Goal: Information Seeking & Learning: Learn about a topic

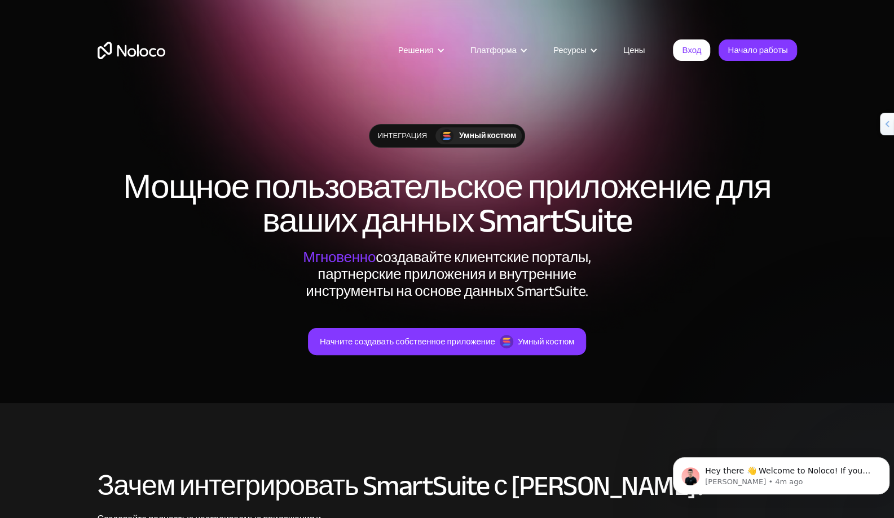
click at [323, 97] on div "Решения Use Cases Business Types Project Management Keep track of customers, us…" at bounding box center [447, 53] width 894 height 106
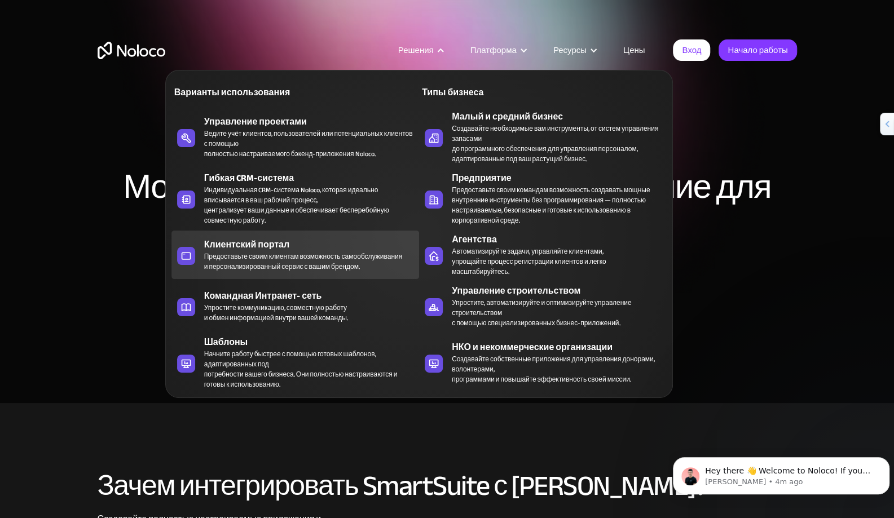
click at [288, 252] on div "Предоставьте своим клиентам возможность самообслуживания и персонализированный …" at bounding box center [303, 262] width 198 height 20
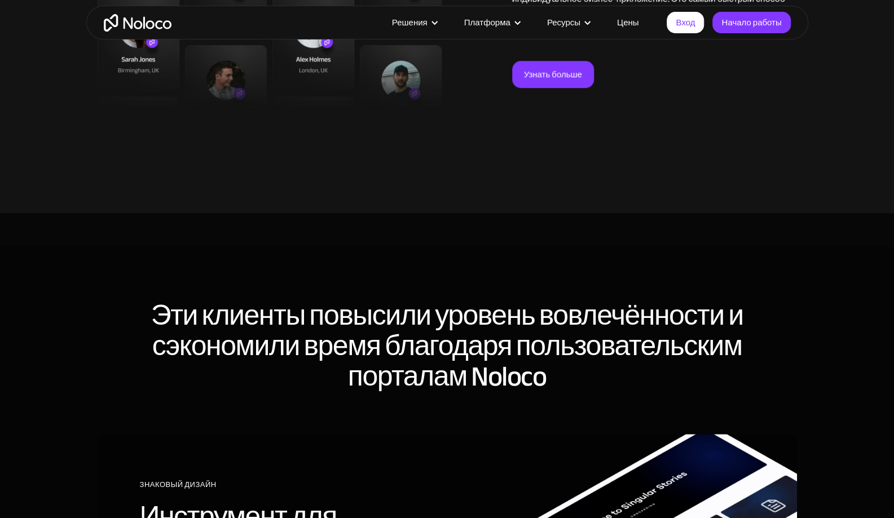
scroll to position [3146, 0]
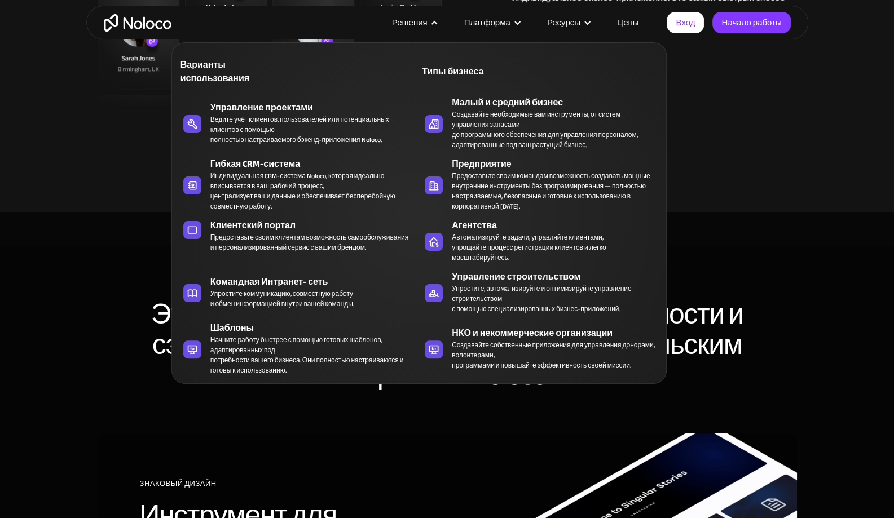
click at [429, 28] on nav "Варианты использования Типы бизнеса Управление проектами Ведите учёт клиентов, …" at bounding box center [419, 206] width 496 height 358
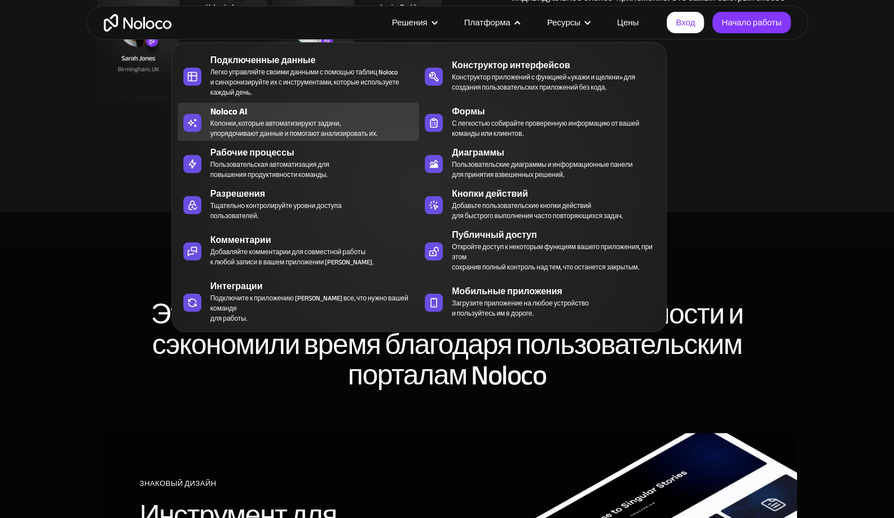
click at [289, 126] on div "Колонки, которые автоматизируют задачи, упорядочивают данные и помогают анализи…" at bounding box center [293, 128] width 167 height 20
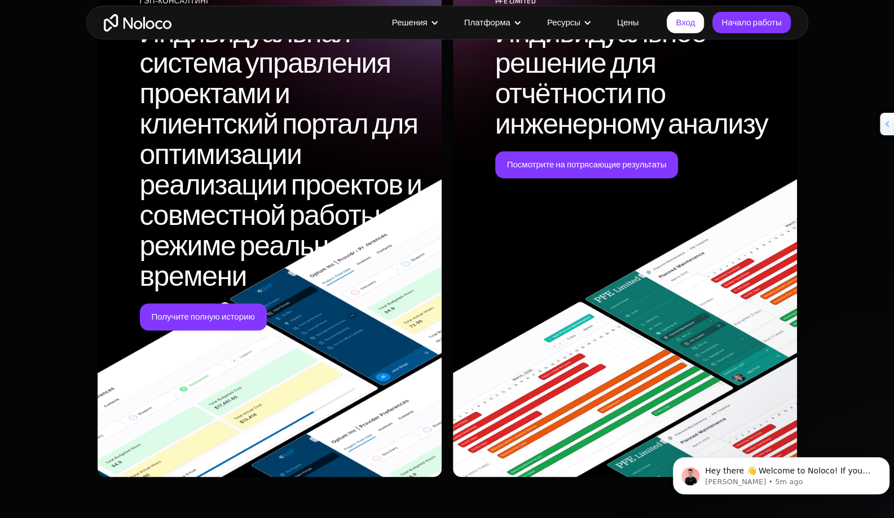
scroll to position [3527, 0]
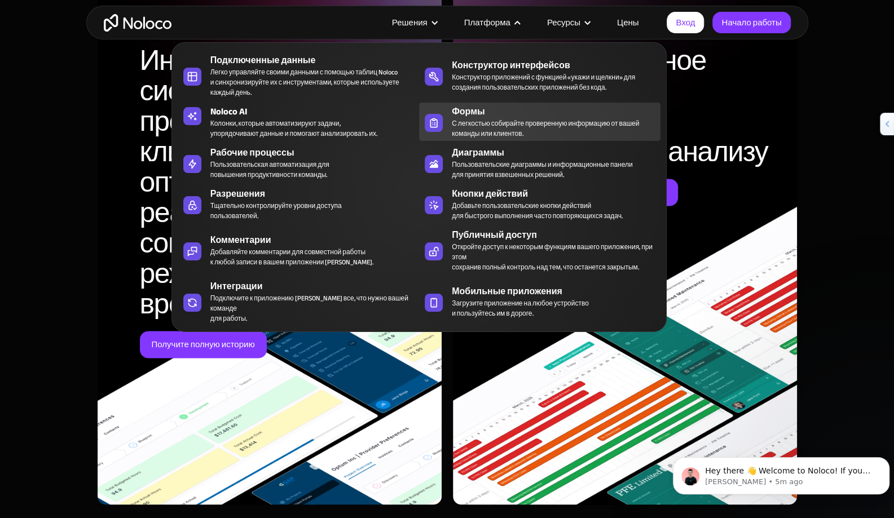
click at [518, 120] on div "С легкостью собирайте проверенную информацию от вашей команды или клиентов." at bounding box center [545, 128] width 187 height 20
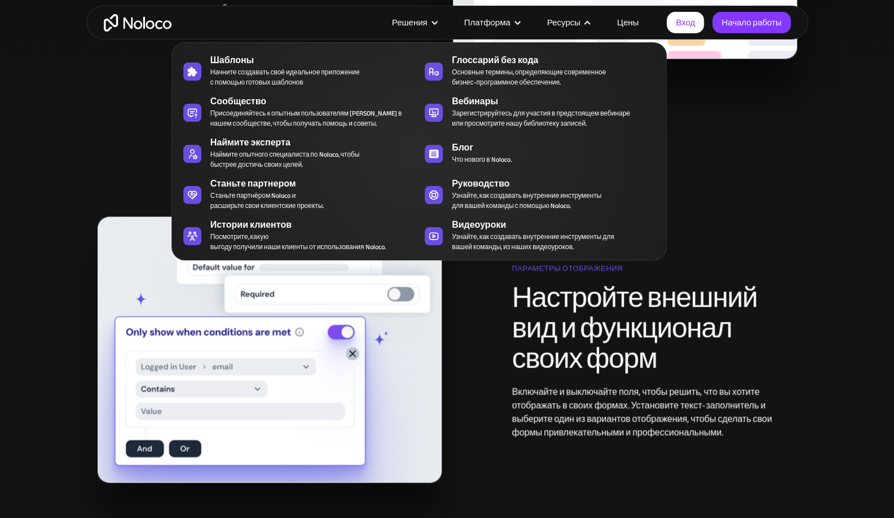
scroll to position [1101, 0]
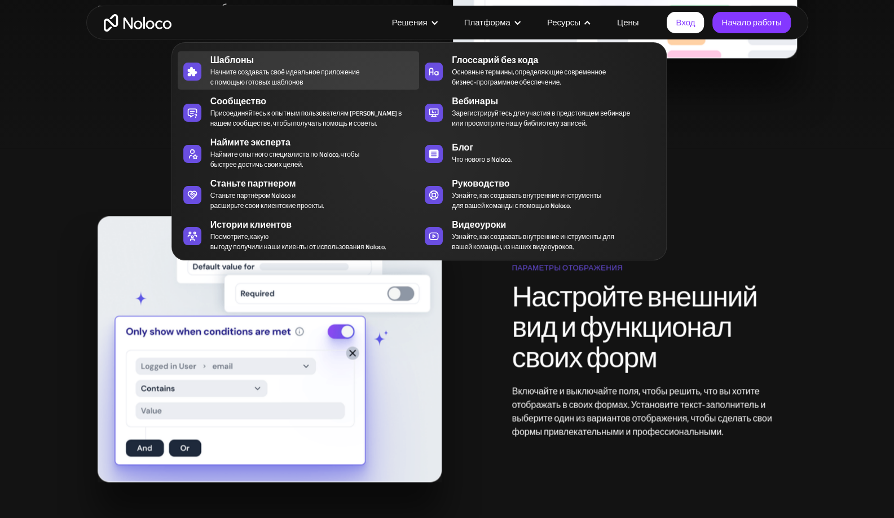
click at [350, 76] on span "Начните создавать своё идеальное приложение с помощью готовых шаблонов" at bounding box center [284, 77] width 149 height 20
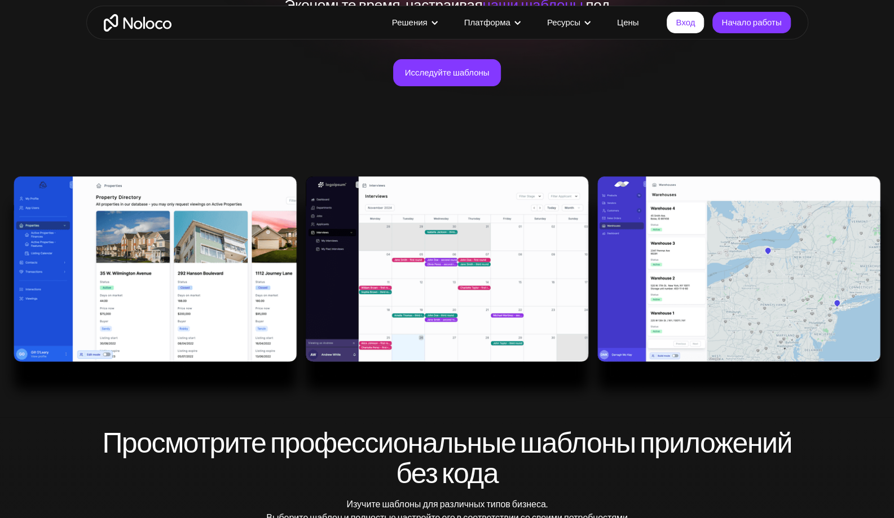
scroll to position [240, 0]
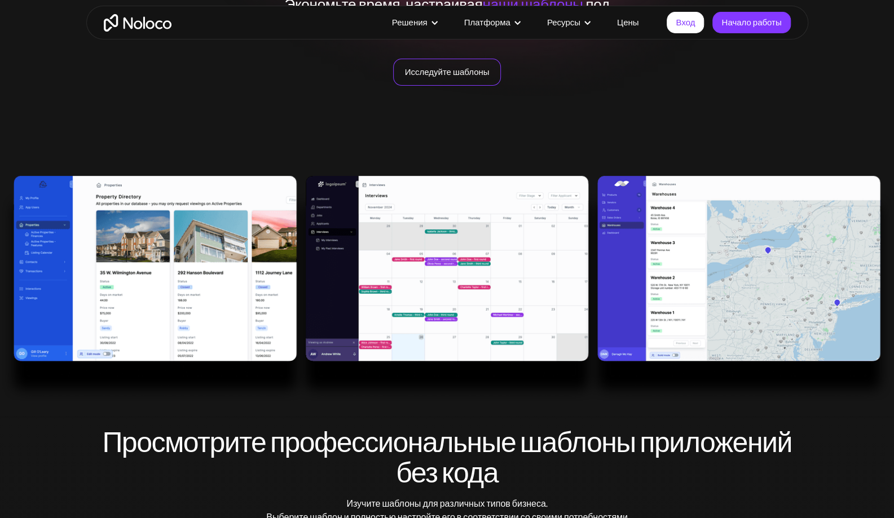
click at [456, 67] on link "Исследуйте шаблоны" at bounding box center [447, 72] width 108 height 27
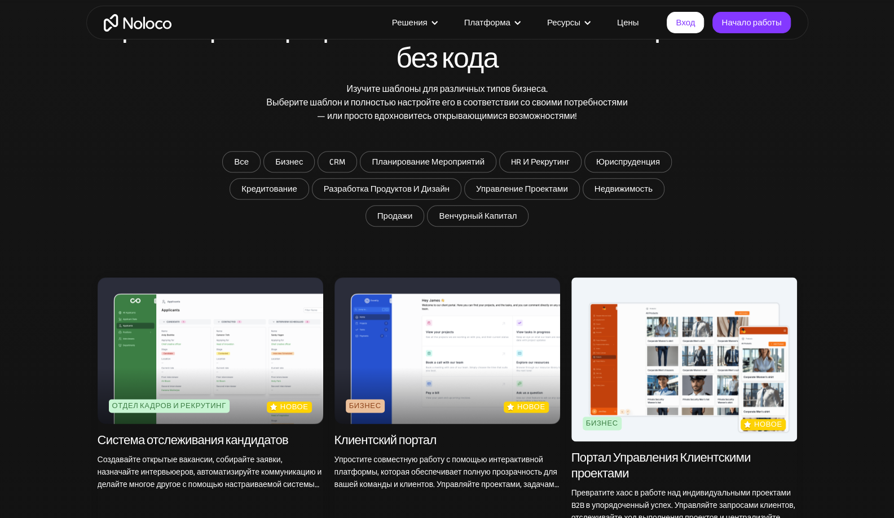
scroll to position [657, 0]
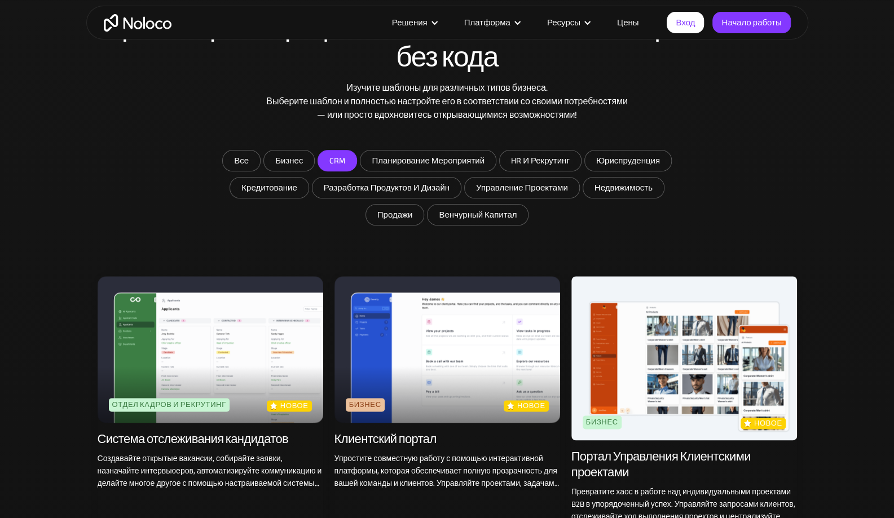
click at [314, 156] on input "CRM" at bounding box center [289, 161] width 50 height 20
checkbox input "true"
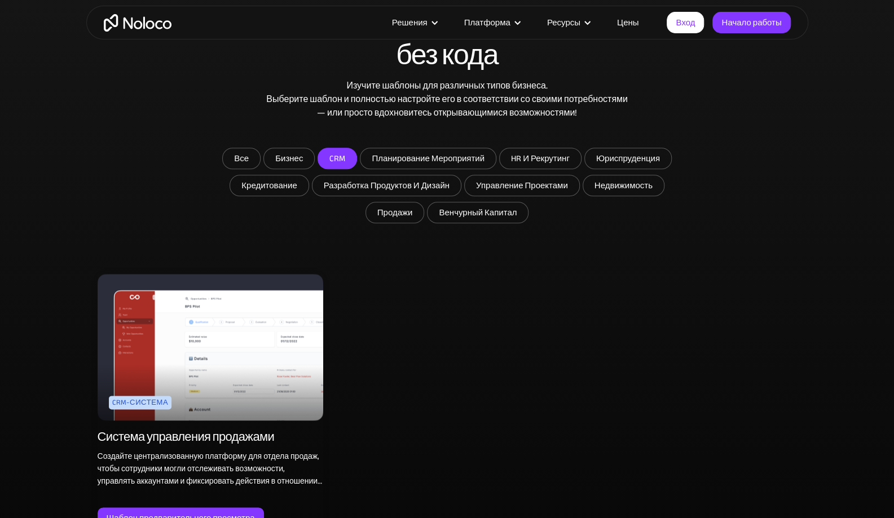
scroll to position [658, 0]
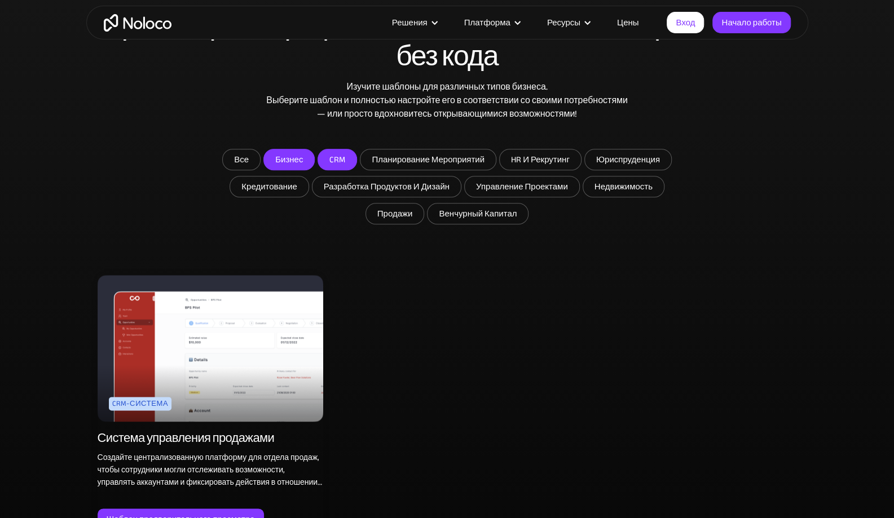
click at [289, 159] on input "Бизнес" at bounding box center [289, 159] width 50 height 20
checkbox input "true"
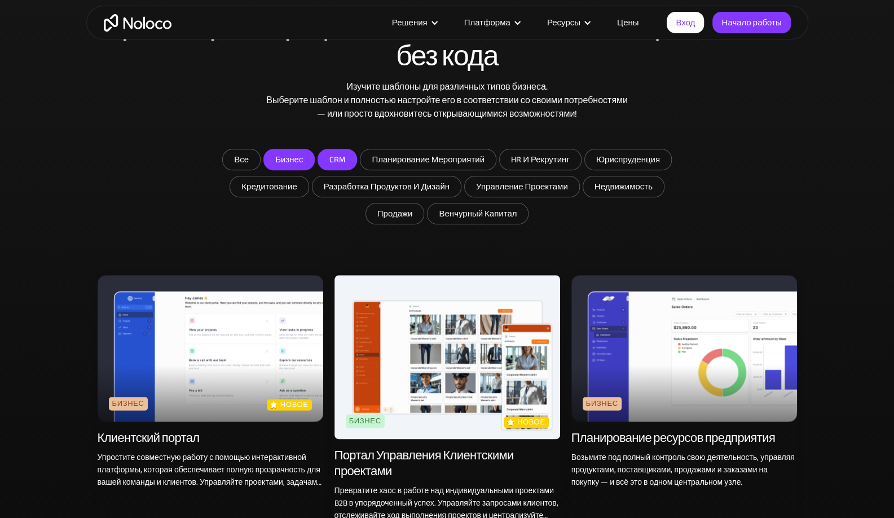
click at [314, 156] on input "CRM" at bounding box center [289, 159] width 50 height 20
checkbox input "false"
click at [292, 158] on input "Бизнес" at bounding box center [289, 159] width 50 height 20
checkbox input "false"
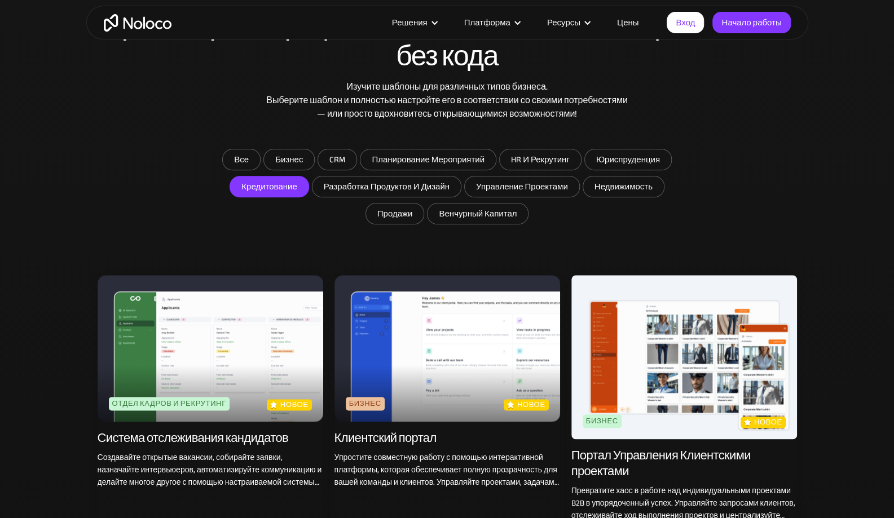
click at [290, 170] on input "Кредитование" at bounding box center [289, 159] width 50 height 20
checkbox input "true"
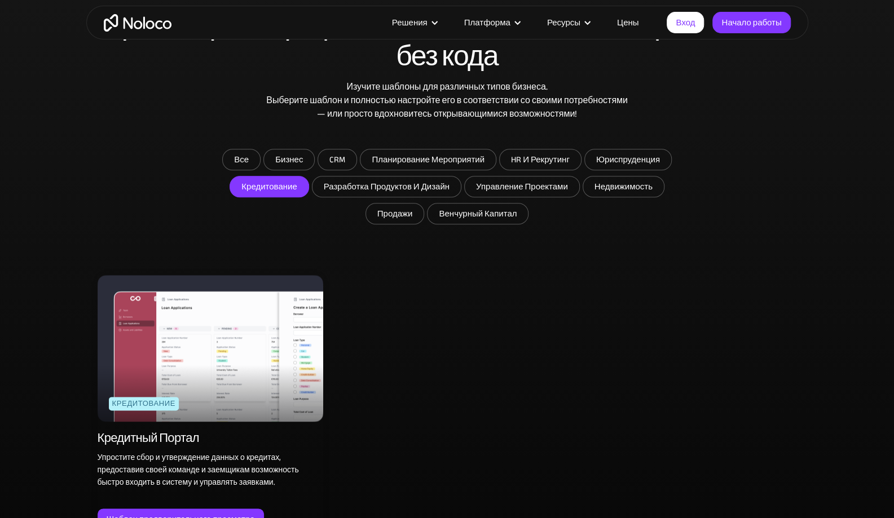
click at [240, 346] on img at bounding box center [211, 348] width 226 height 147
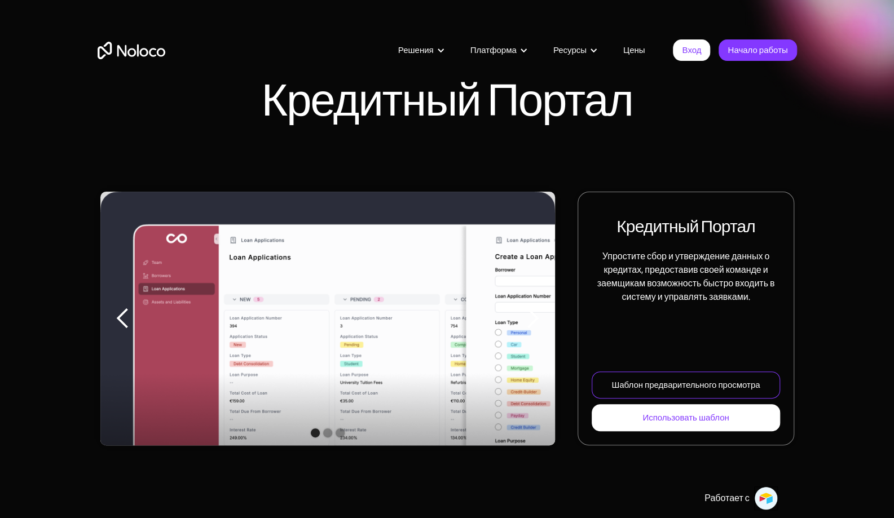
click at [662, 382] on div "Шаблон предварительного просмотра" at bounding box center [685, 385] width 148 height 15
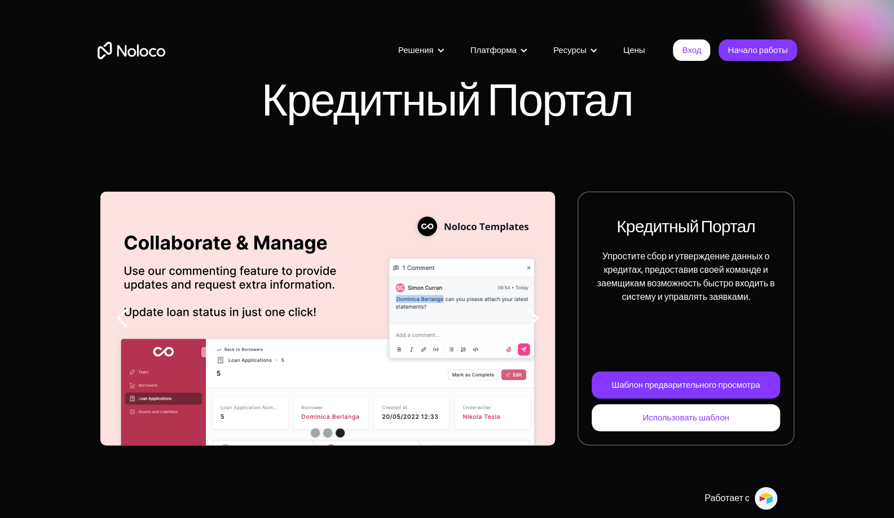
click at [635, 49] on link "Цены" at bounding box center [634, 50] width 50 height 15
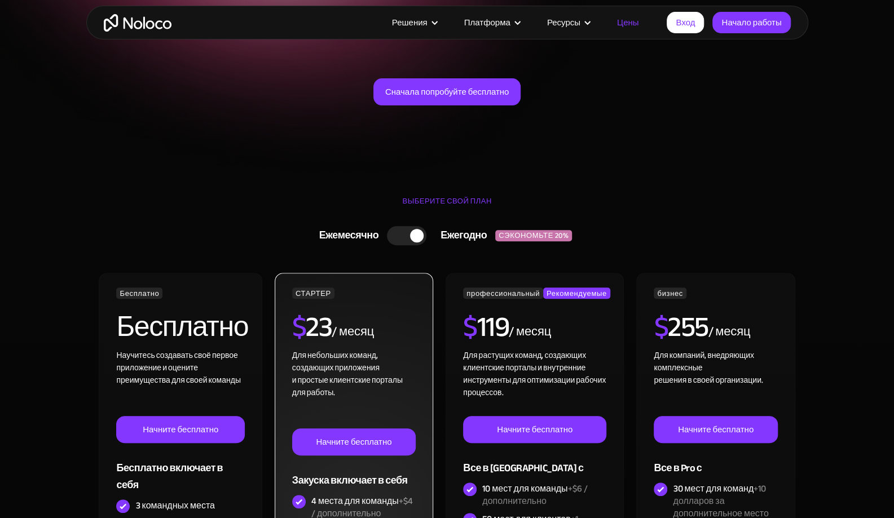
scroll to position [169, 0]
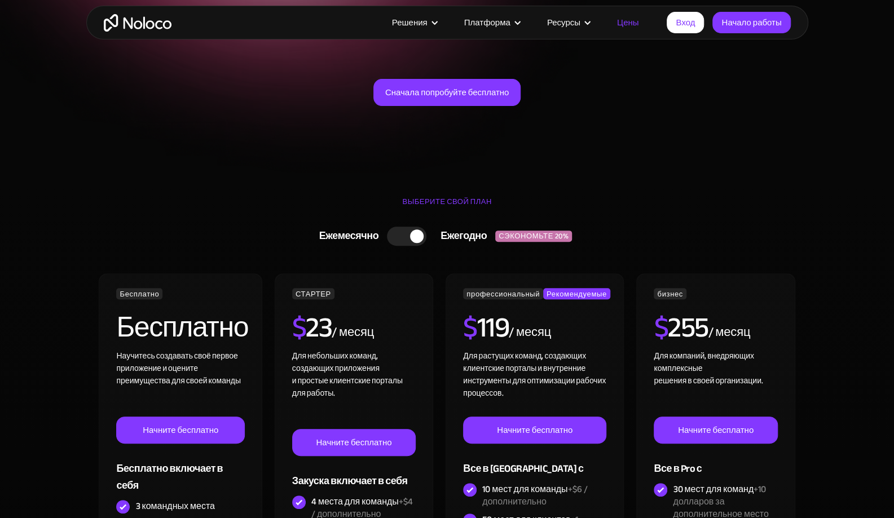
click at [409, 241] on div at bounding box center [406, 236] width 39 height 19
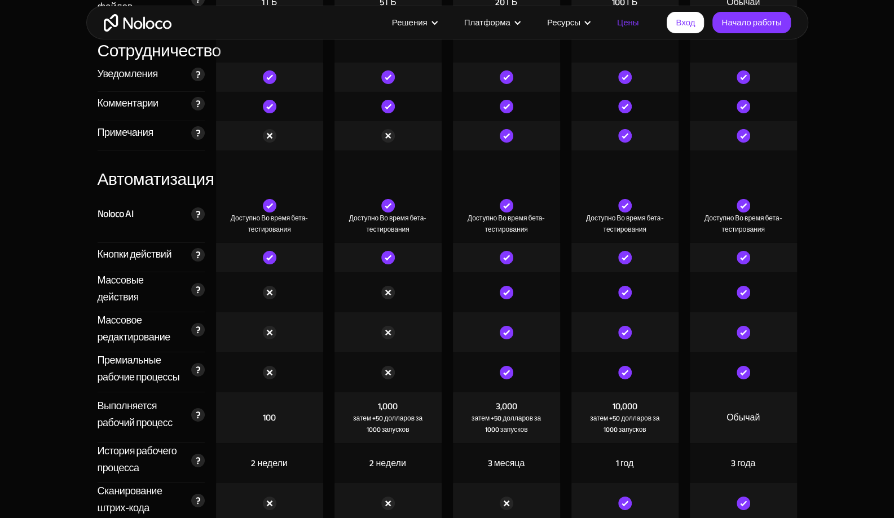
scroll to position [2348, 0]
